Goal: Task Accomplishment & Management: Use online tool/utility

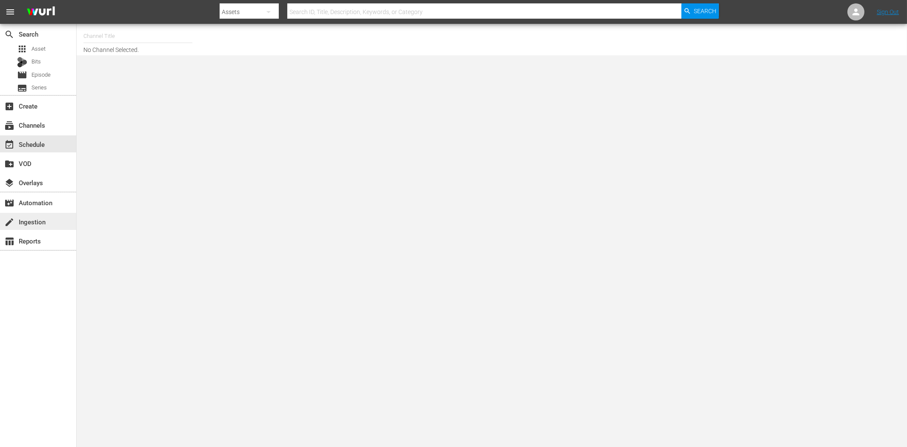
click at [39, 219] on div "create Ingestion" at bounding box center [24, 221] width 48 height 8
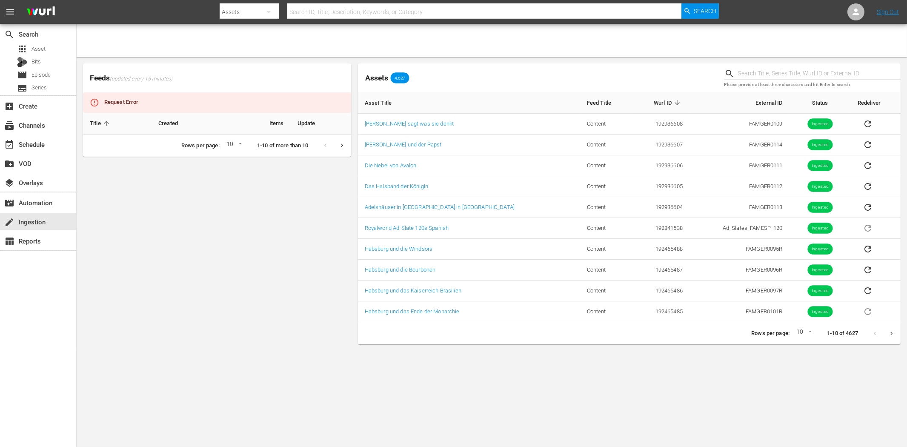
click at [221, 232] on div "Feeds (updated every 15 minutes) Request Error Title Created Items Update Rows …" at bounding box center [217, 204] width 275 height 288
click at [755, 74] on input "text" at bounding box center [819, 73] width 163 height 13
paste input "BjGESP208"
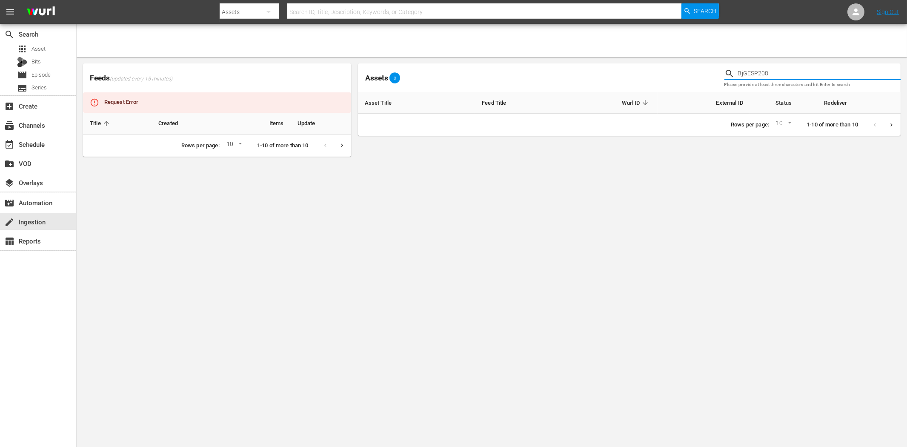
click at [773, 73] on input "BjGESP208" at bounding box center [819, 73] width 163 height 13
paste input "9"
type input "BjGESP209"
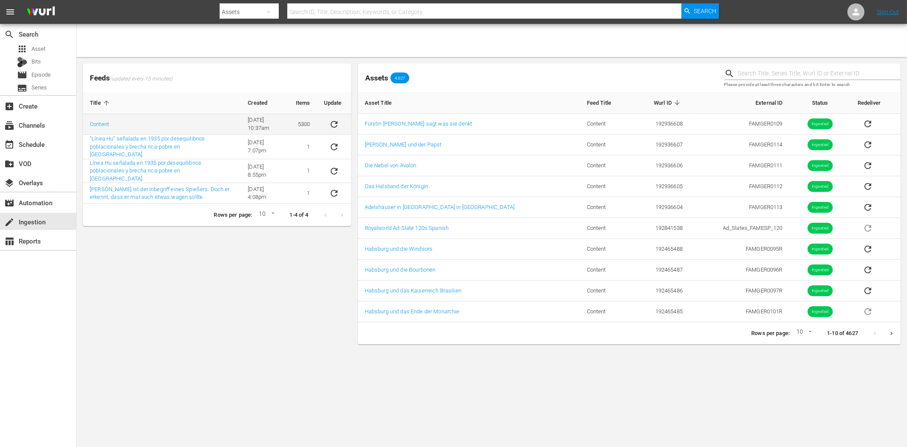
click at [333, 126] on icon "sticky table" at bounding box center [334, 124] width 10 height 10
